Goal: Find specific page/section: Find specific page/section

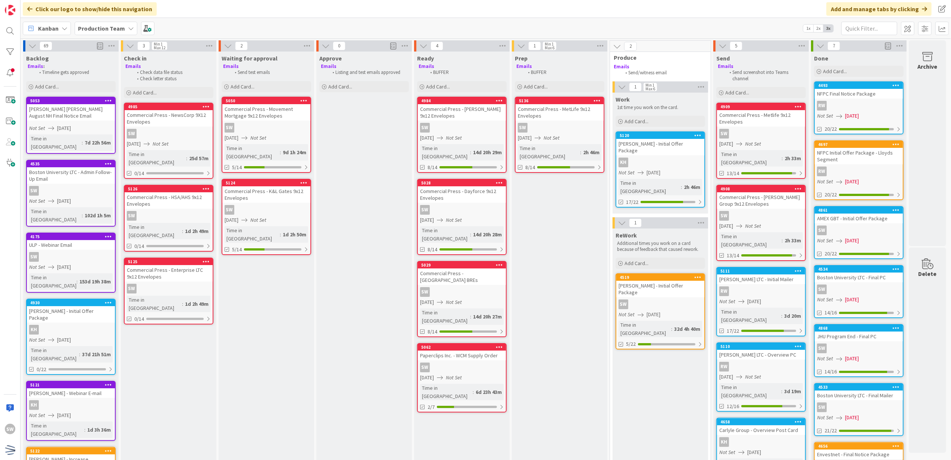
click at [289, 205] on div "SW" at bounding box center [266, 210] width 88 height 10
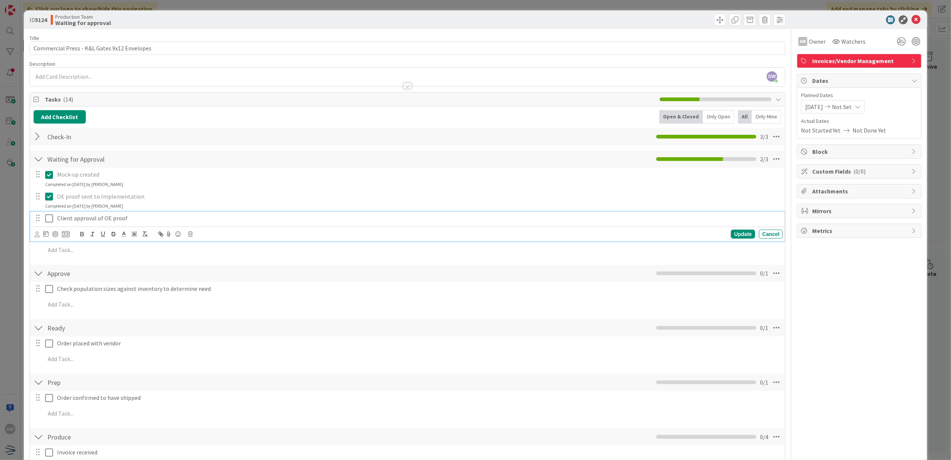
click at [45, 218] on icon at bounding box center [49, 218] width 8 height 9
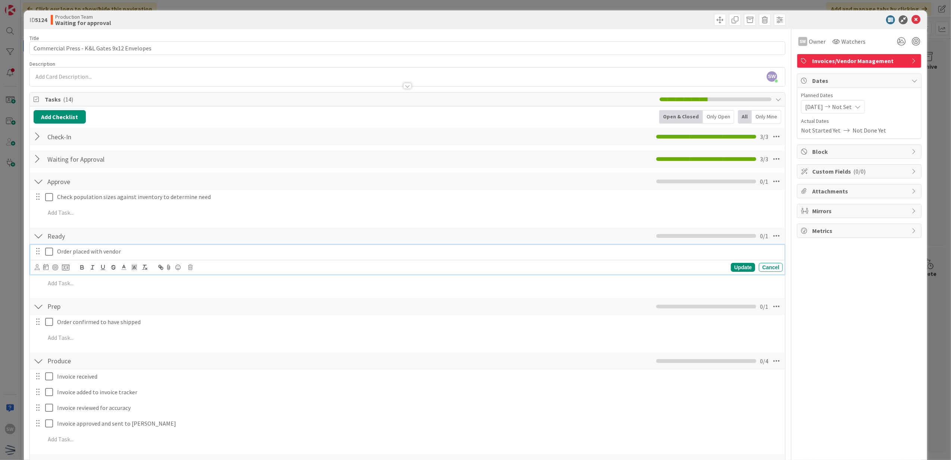
click at [50, 251] on icon at bounding box center [49, 251] width 8 height 9
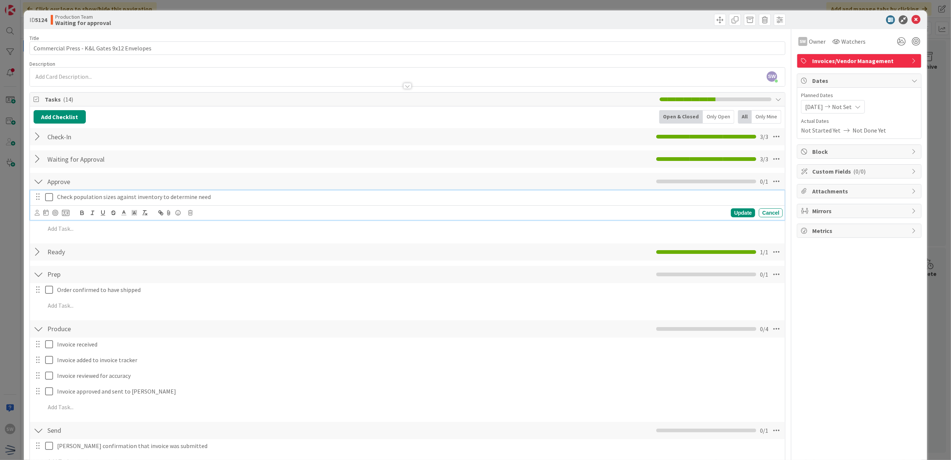
click at [47, 201] on icon at bounding box center [49, 196] width 8 height 9
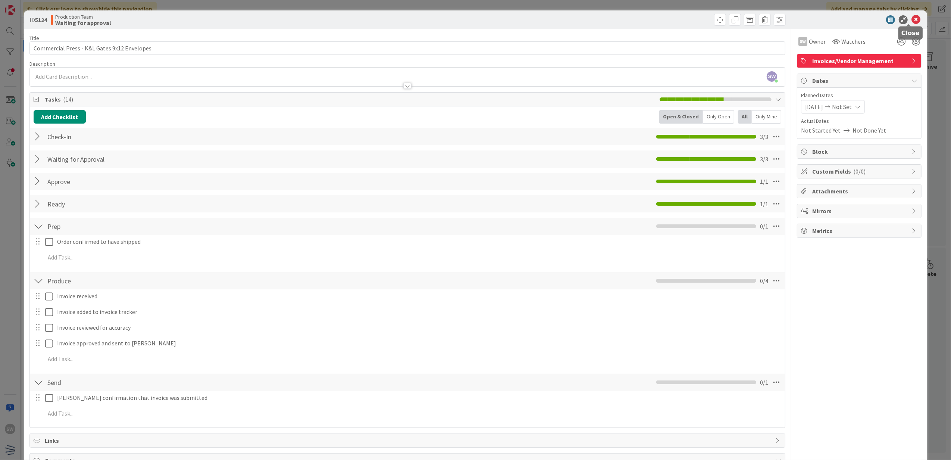
click at [911, 22] on icon at bounding box center [915, 19] width 9 height 9
